Goal: Information Seeking & Learning: Learn about a topic

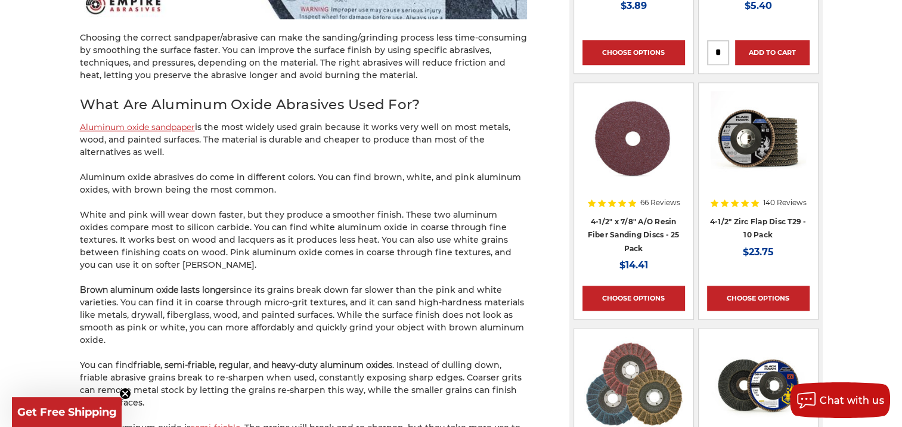
scroll to position [1192, 0]
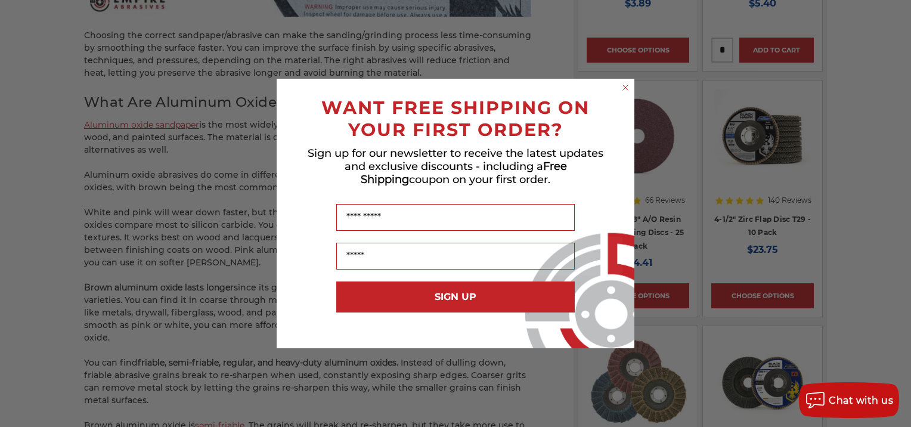
click at [623, 86] on icon "Close dialog" at bounding box center [625, 87] width 5 height 5
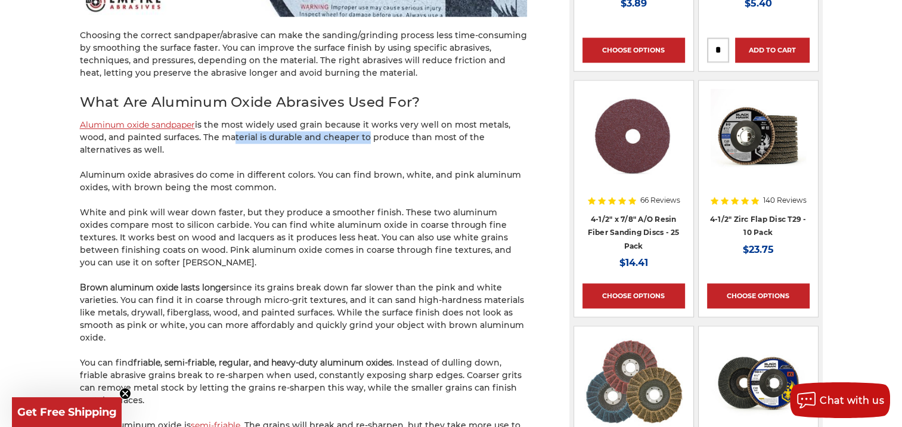
drag, startPoint x: 236, startPoint y: 125, endPoint x: 357, endPoint y: 122, distance: 121.0
click at [357, 122] on p "Aluminum oxide sandpaper is the most widely used grain because it works very we…" at bounding box center [303, 138] width 447 height 38
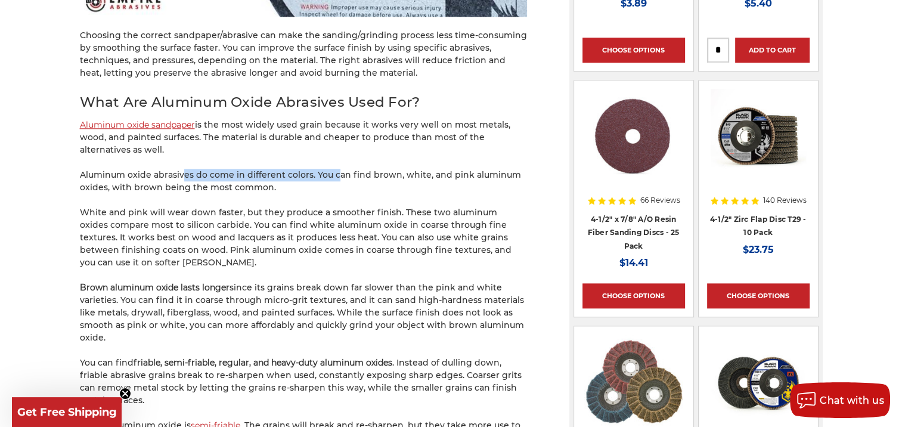
drag, startPoint x: 180, startPoint y: 164, endPoint x: 345, endPoint y: 164, distance: 164.5
click at [342, 169] on p "Aluminum oxide abrasives do come in different colors. You can find brown, white…" at bounding box center [303, 181] width 447 height 25
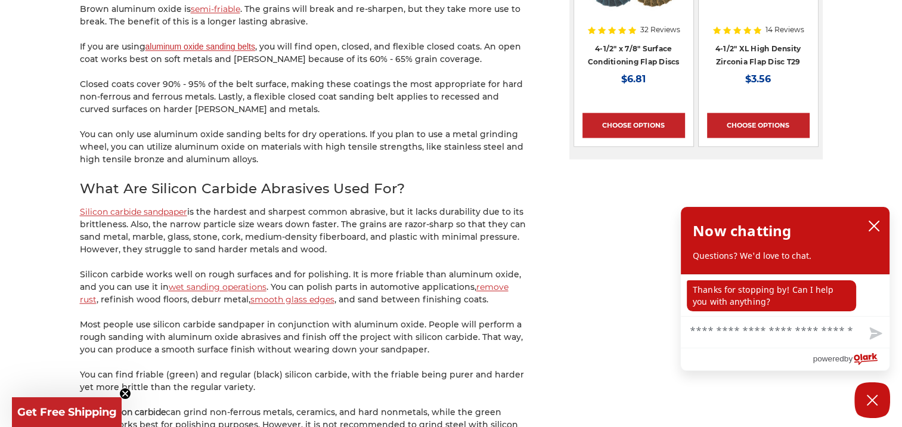
scroll to position [1609, 0]
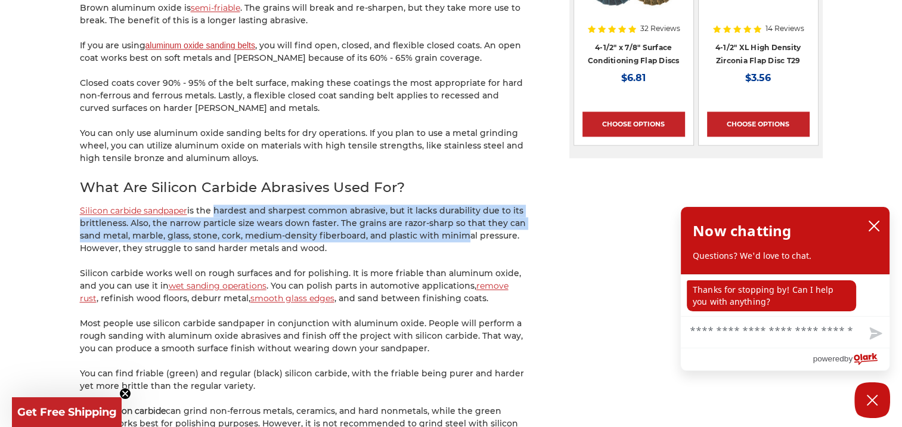
drag, startPoint x: 213, startPoint y: 195, endPoint x: 452, endPoint y: 226, distance: 241.1
click at [452, 226] on p "Silicon carbide sandpaper is the hardest and sharpest common abrasive, but it l…" at bounding box center [303, 229] width 447 height 50
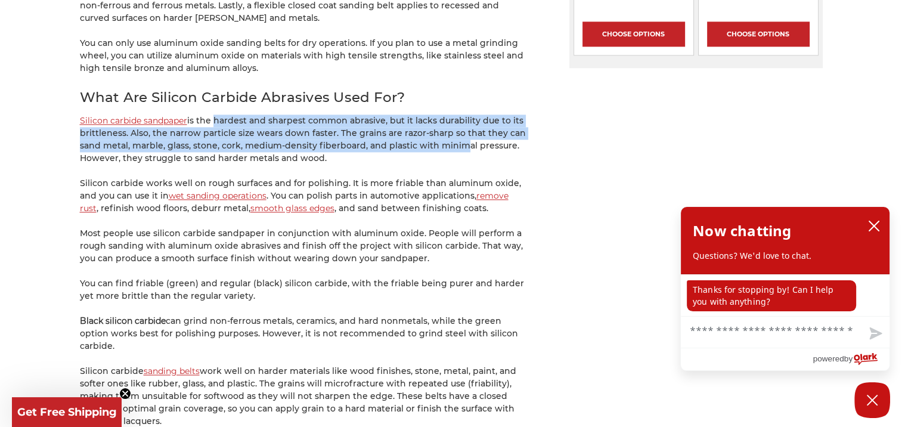
scroll to position [1729, 0]
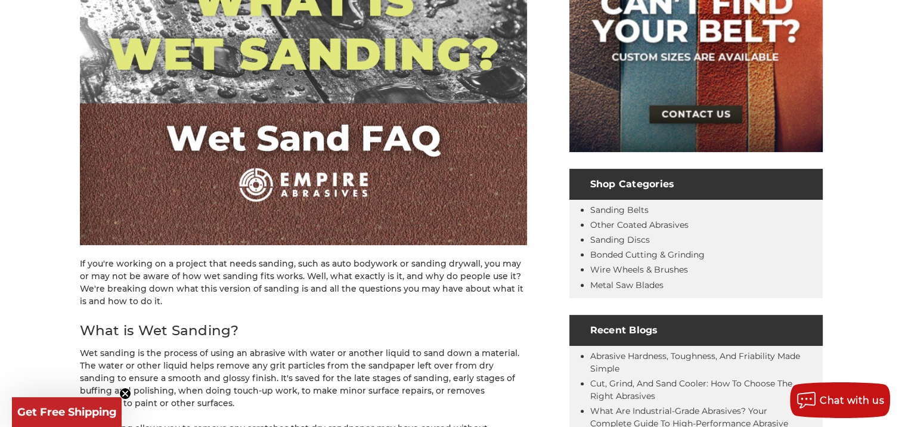
scroll to position [358, 0]
